Goal: Task Accomplishment & Management: Manage account settings

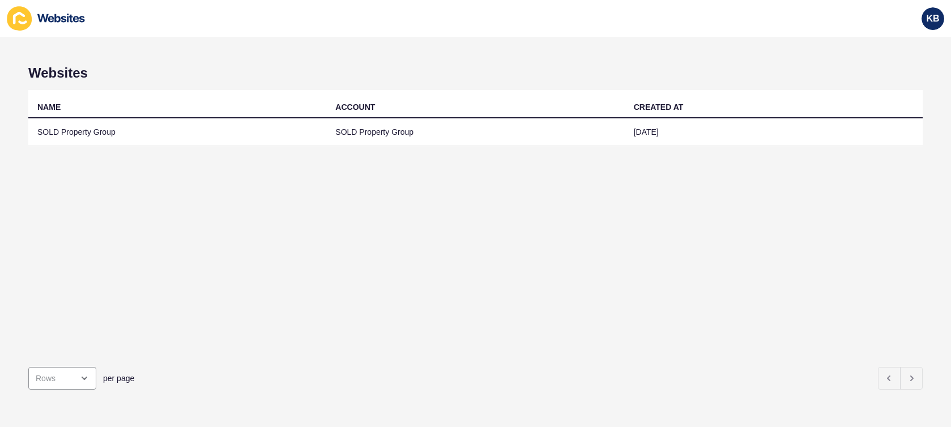
click at [185, 57] on div "Websites NAME ACCOUNT CREATED AT SOLD Property Group SOLD Property Group [DATE]…" at bounding box center [475, 232] width 951 height 390
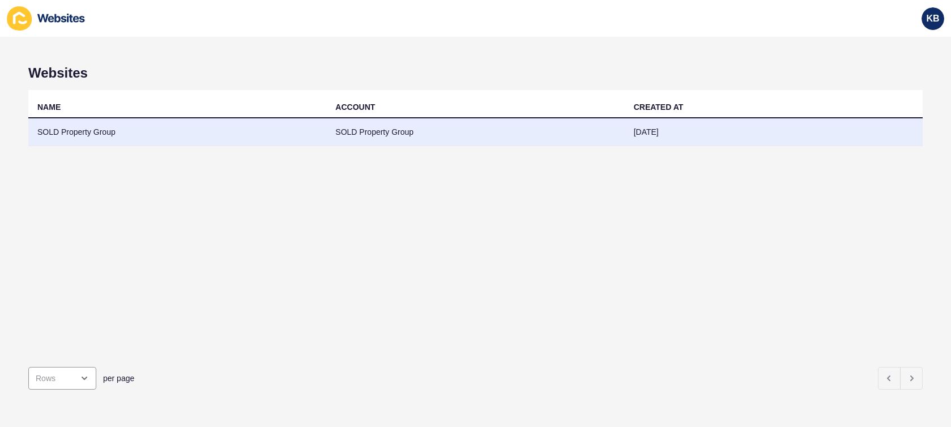
click at [126, 135] on td "SOLD Property Group" at bounding box center [177, 132] width 298 height 28
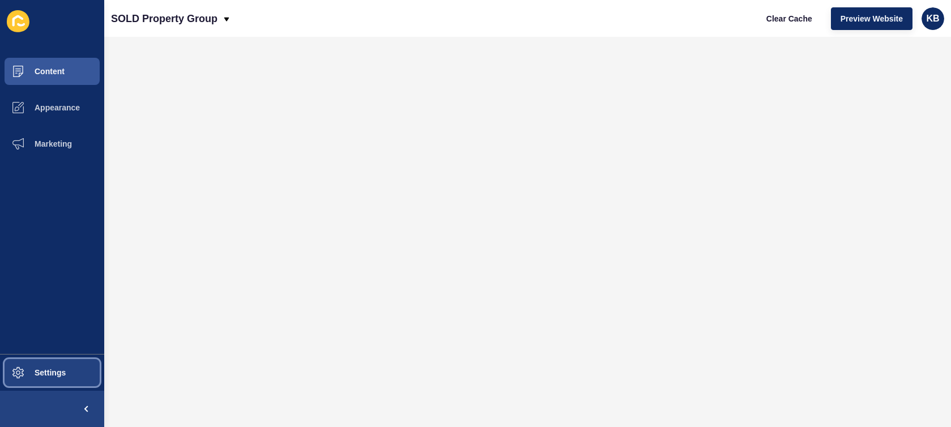
click at [53, 370] on span "Settings" at bounding box center [31, 372] width 67 height 9
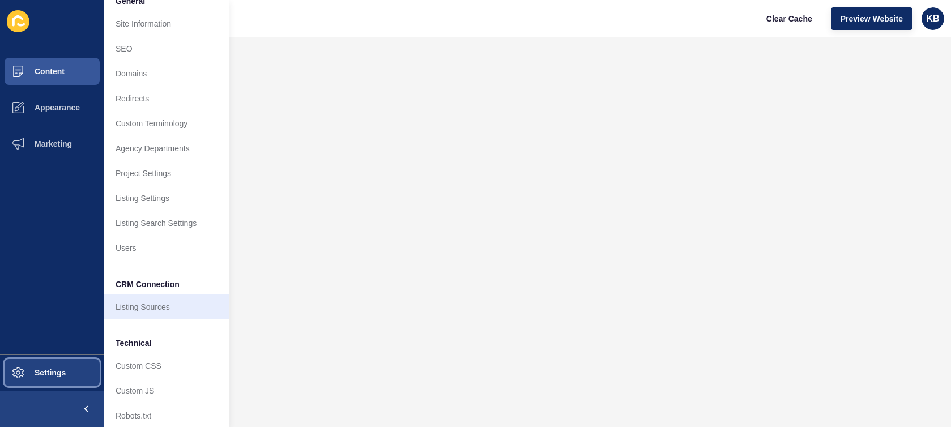
scroll to position [26, 0]
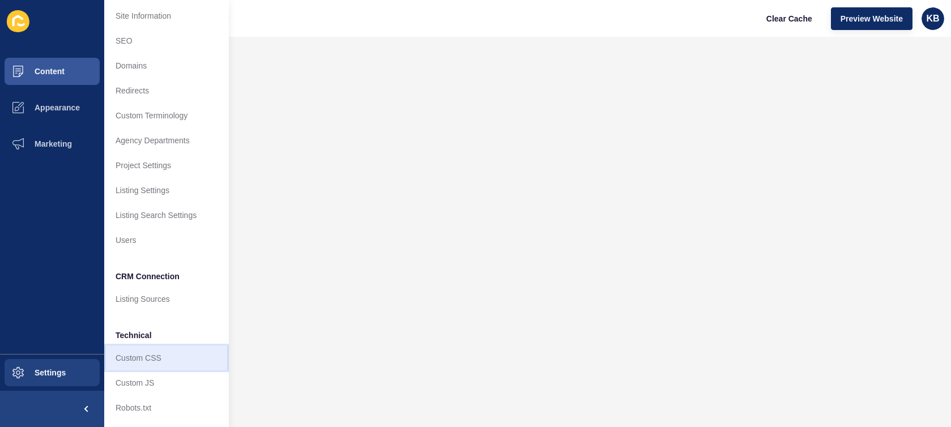
click at [182, 358] on link "Custom CSS" at bounding box center [166, 357] width 125 height 25
